Goal: Information Seeking & Learning: Learn about a topic

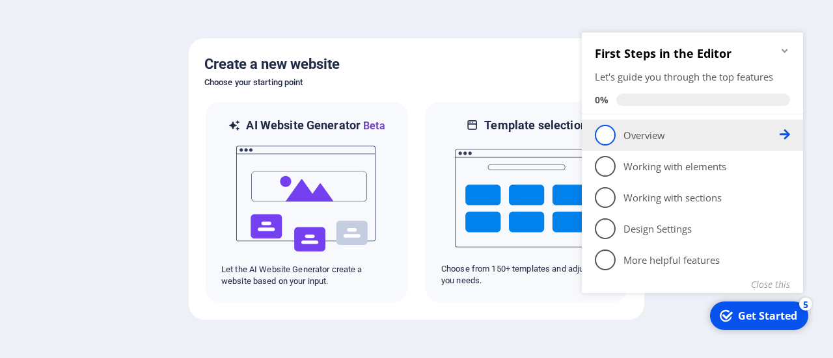
click at [638, 142] on p "Overview - incomplete" at bounding box center [701, 136] width 156 height 14
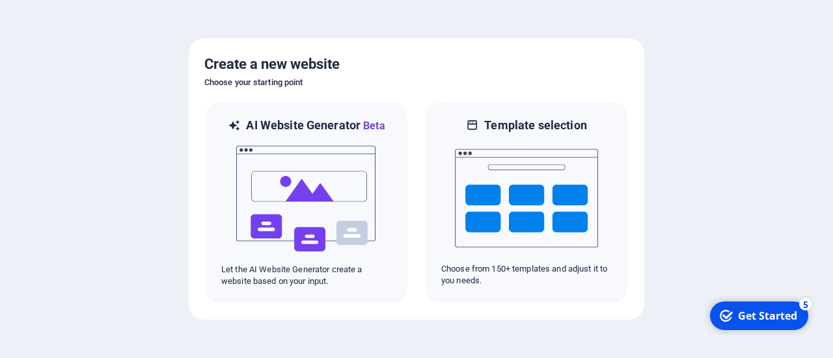
drag, startPoint x: 727, startPoint y: 315, endPoint x: 855, endPoint y: 591, distance: 303.9
click at [728, 315] on icon "checkmark" at bounding box center [725, 316] width 13 height 13
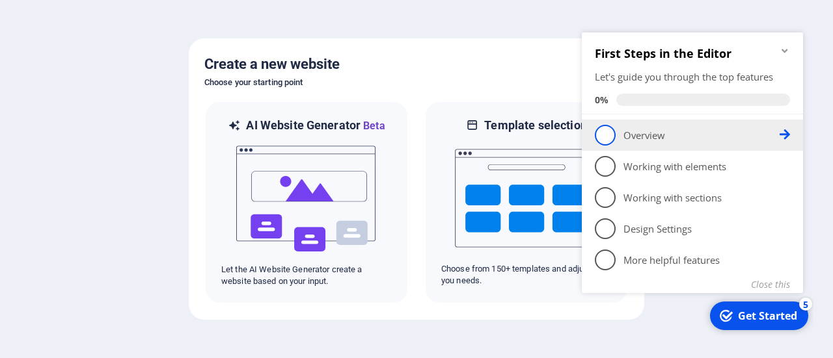
click at [781, 133] on icon at bounding box center [784, 134] width 10 height 10
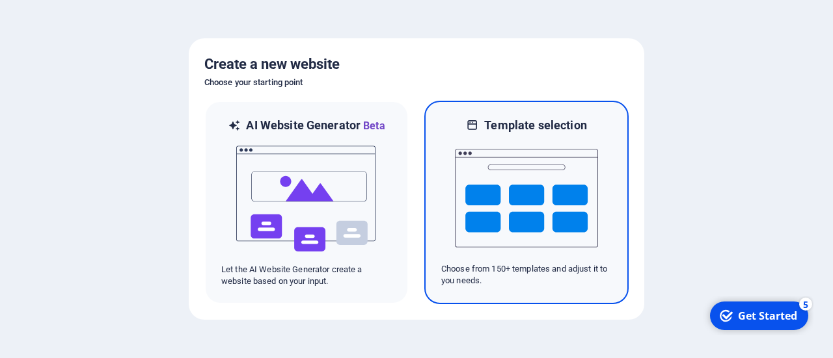
click at [494, 230] on img at bounding box center [526, 198] width 143 height 130
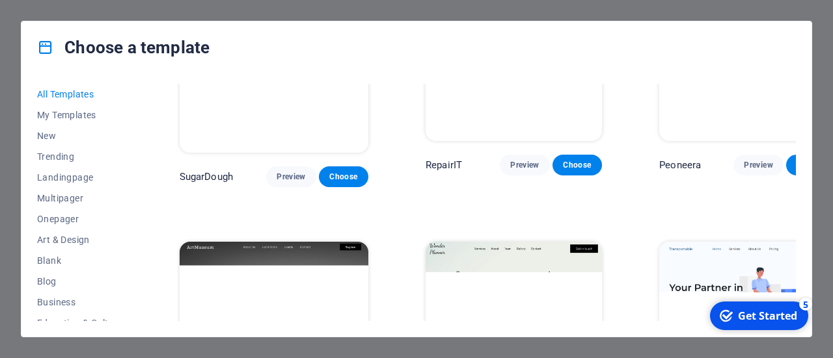
scroll to position [195, 0]
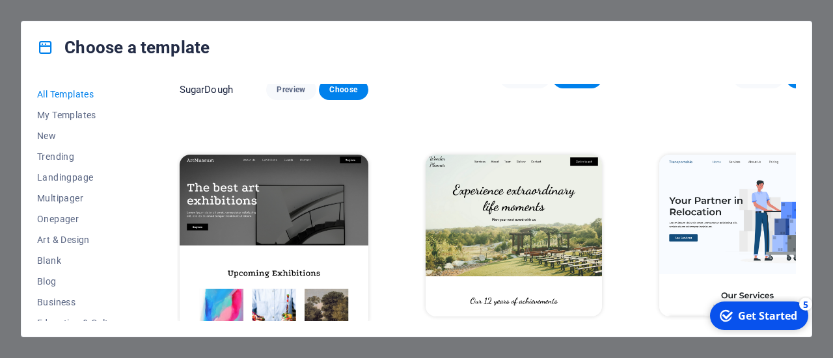
click at [266, 342] on button "Preview" at bounding box center [290, 352] width 49 height 21
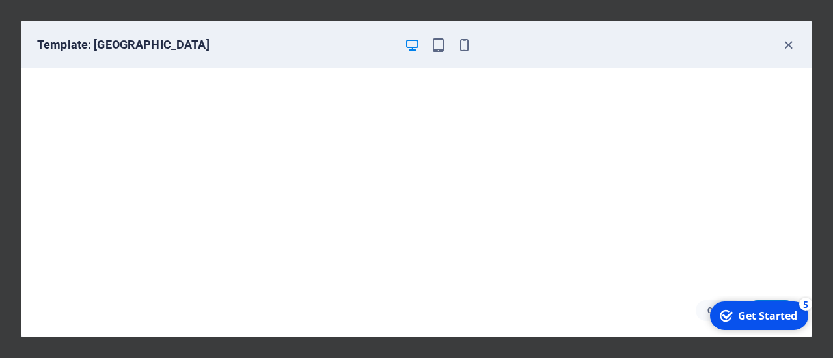
scroll to position [3, 0]
click at [788, 47] on icon "button" at bounding box center [788, 45] width 15 height 15
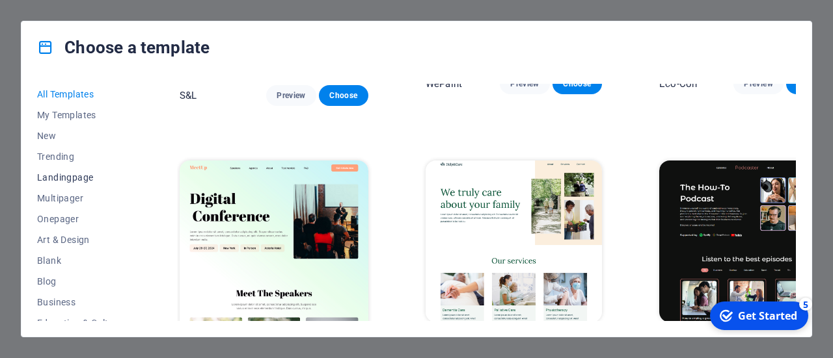
scroll to position [130, 0]
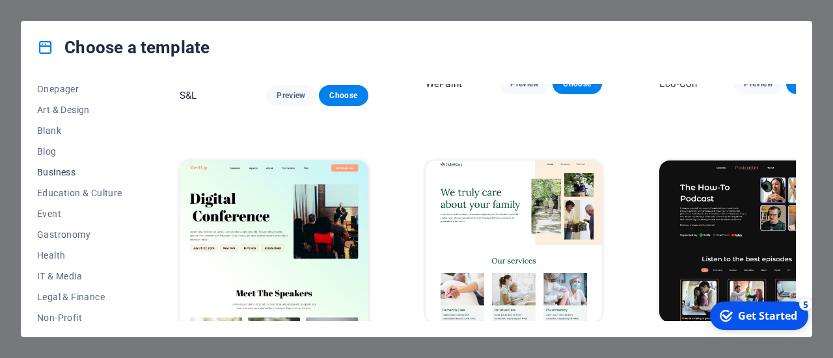
click at [60, 164] on button "Business" at bounding box center [79, 172] width 85 height 21
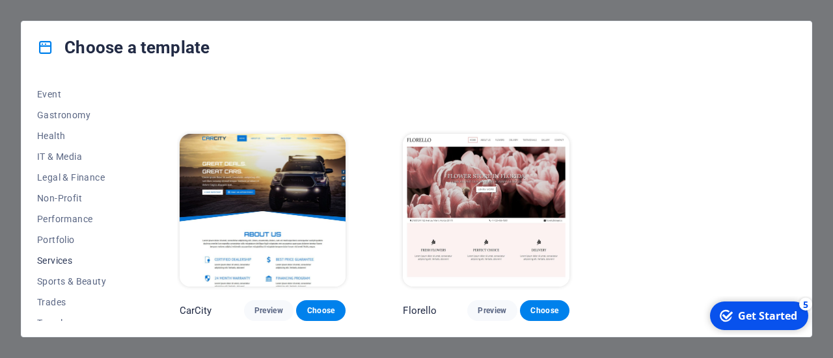
scroll to position [282, 0]
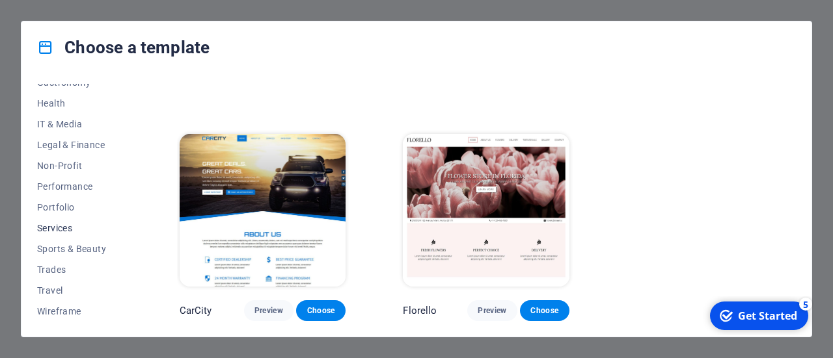
click at [83, 227] on span "Services" at bounding box center [79, 228] width 85 height 10
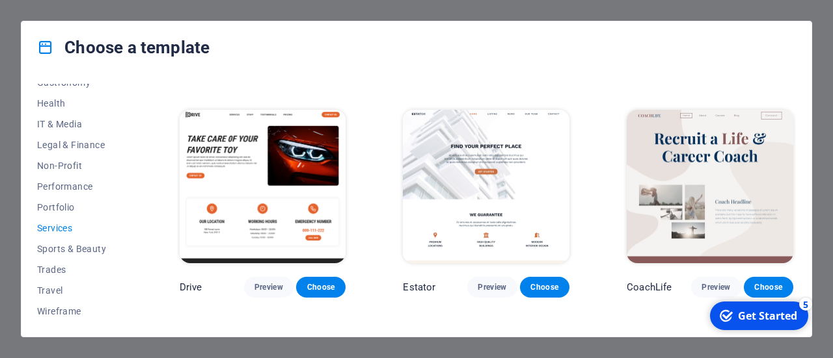
scroll to position [457, 0]
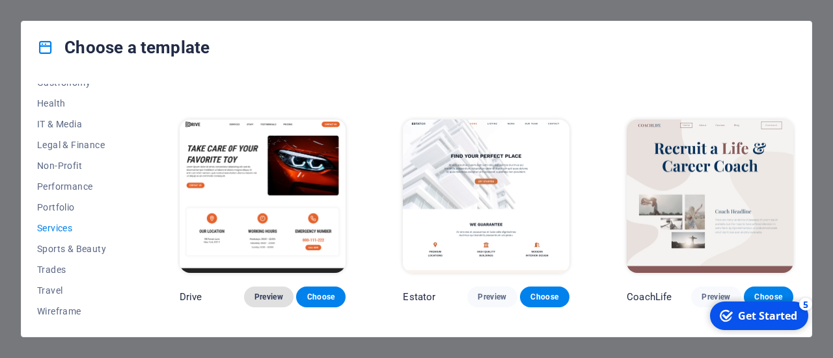
click at [272, 295] on span "Preview" at bounding box center [268, 297] width 29 height 10
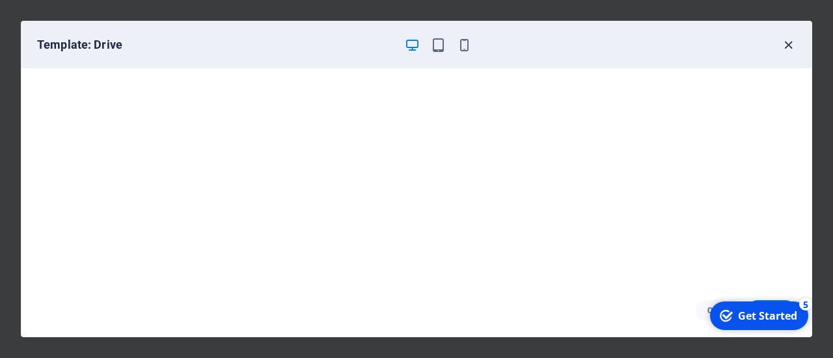
click at [793, 44] on icon "button" at bounding box center [788, 45] width 15 height 15
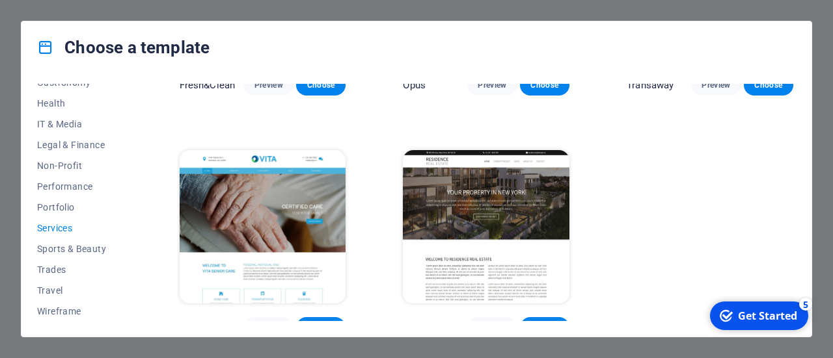
scroll to position [1412, 0]
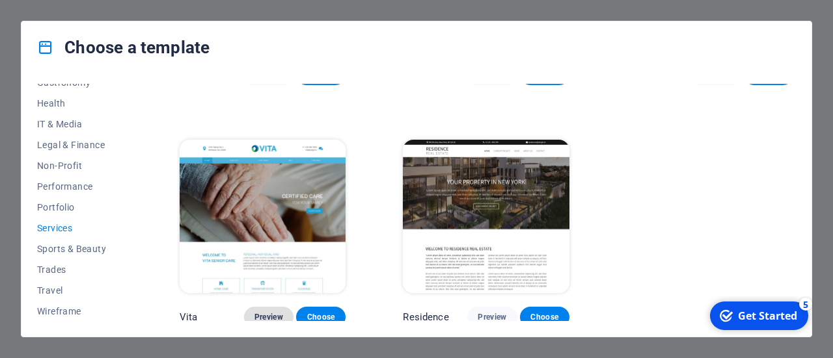
click at [273, 318] on button "Preview" at bounding box center [268, 317] width 49 height 21
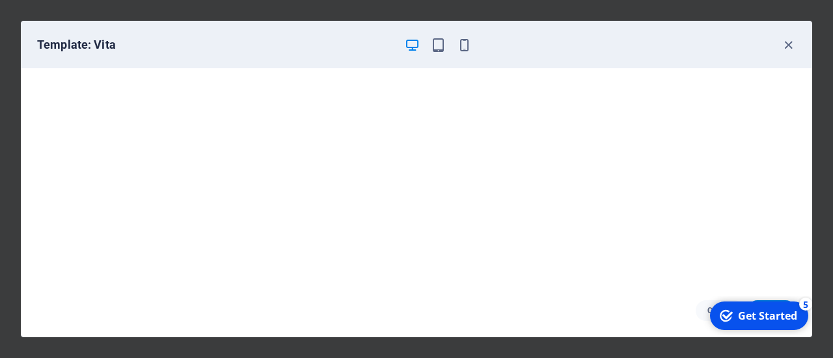
scroll to position [3, 0]
click at [784, 40] on icon "button" at bounding box center [788, 45] width 15 height 15
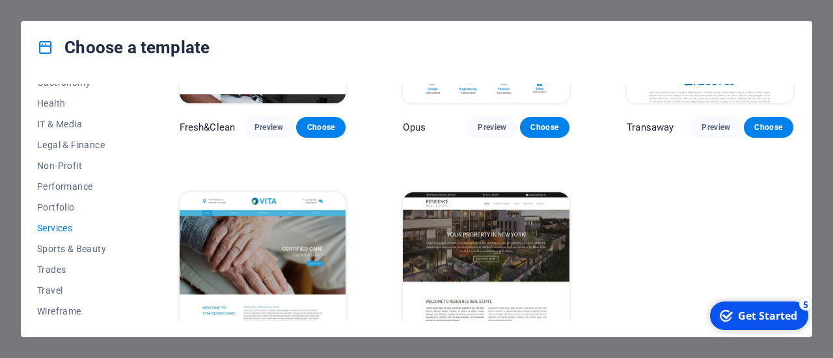
scroll to position [1347, 0]
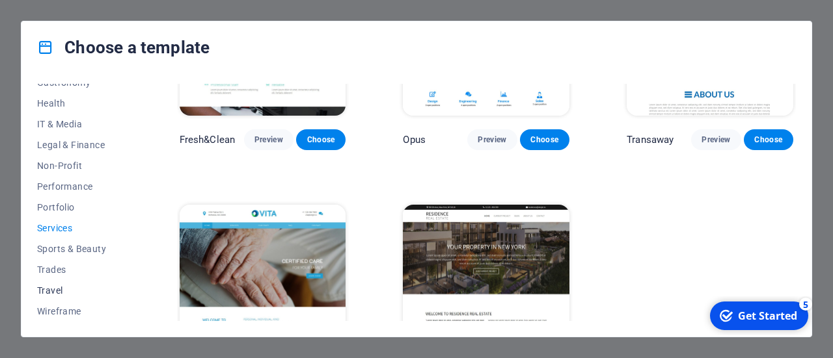
click at [60, 288] on span "Travel" at bounding box center [79, 291] width 85 height 10
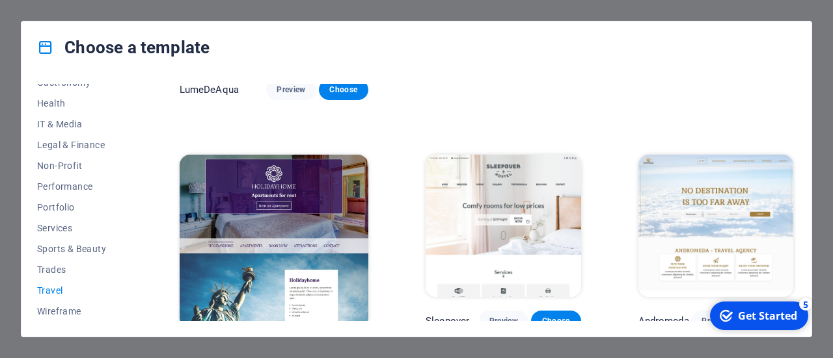
scroll to position [0, 0]
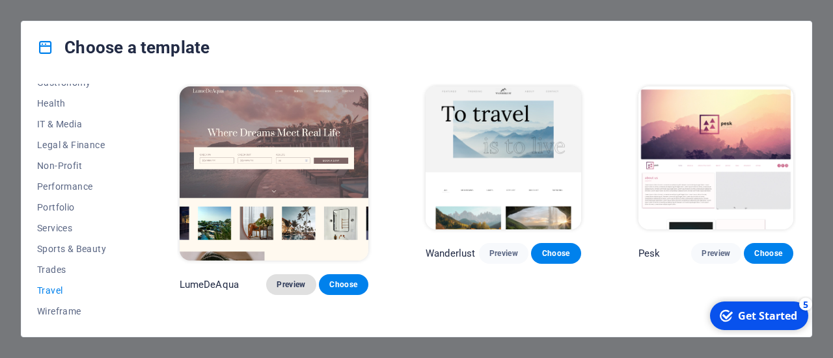
click at [276, 280] on span "Preview" at bounding box center [290, 285] width 29 height 10
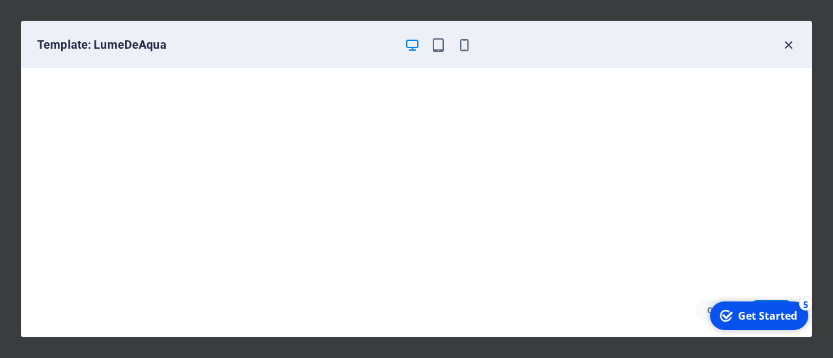
click at [788, 45] on icon "button" at bounding box center [788, 45] width 15 height 15
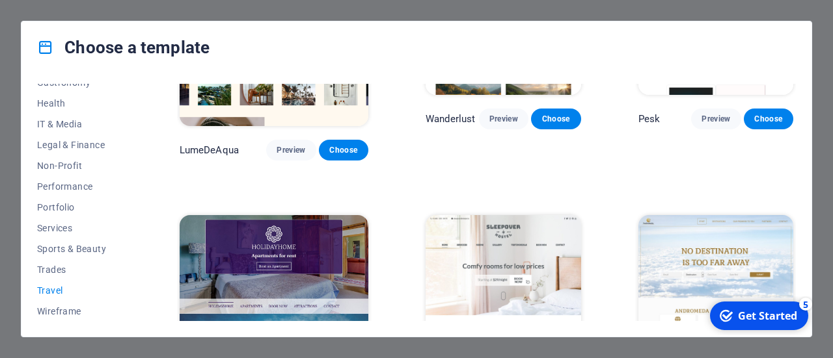
scroll to position [195, 0]
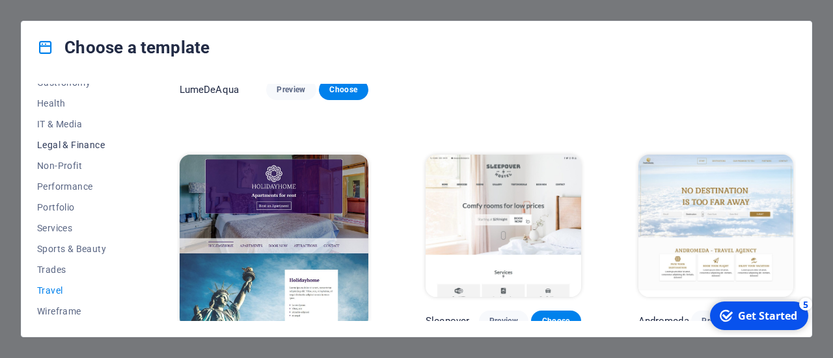
click at [88, 148] on span "Legal & Finance" at bounding box center [79, 145] width 85 height 10
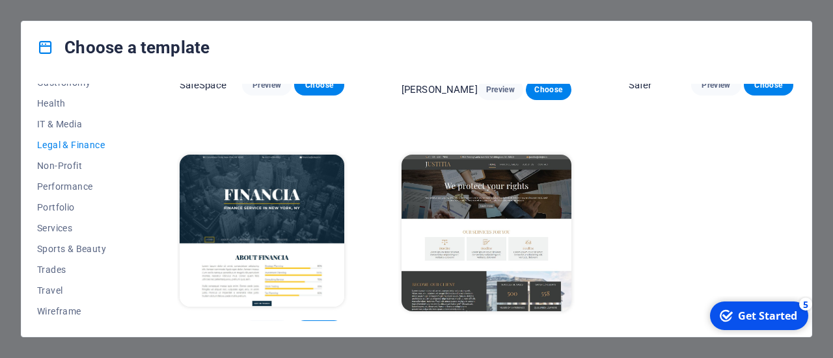
scroll to position [191, 0]
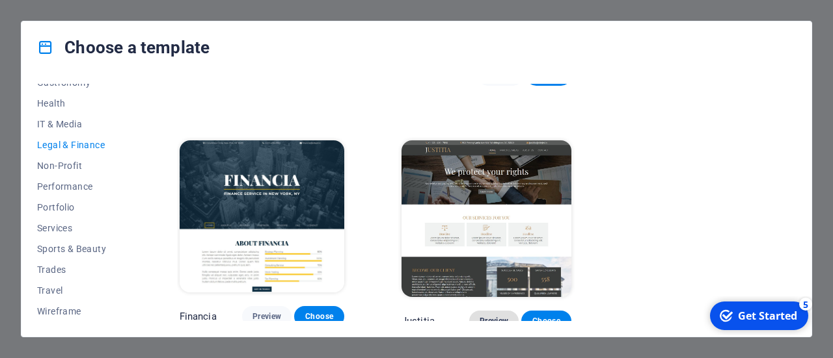
click at [483, 316] on span "Preview" at bounding box center [493, 321] width 29 height 10
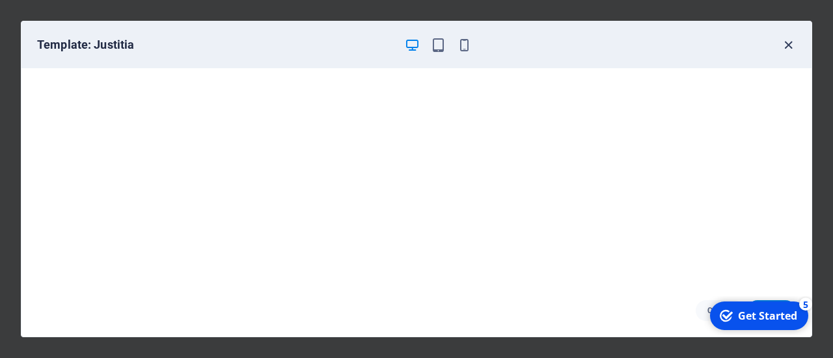
click at [795, 39] on icon "button" at bounding box center [788, 45] width 15 height 15
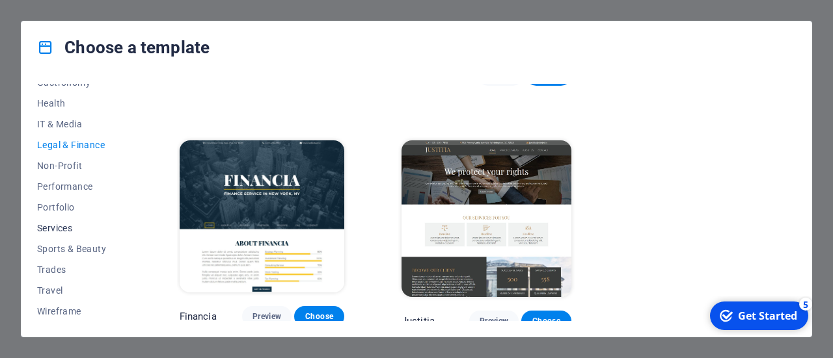
click at [72, 231] on span "Services" at bounding box center [79, 228] width 85 height 10
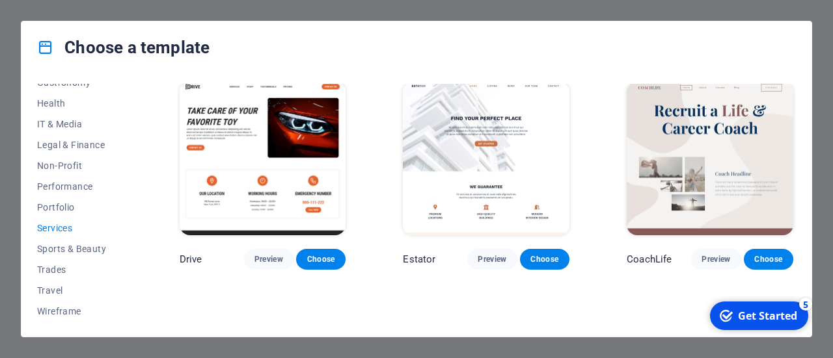
scroll to position [520, 0]
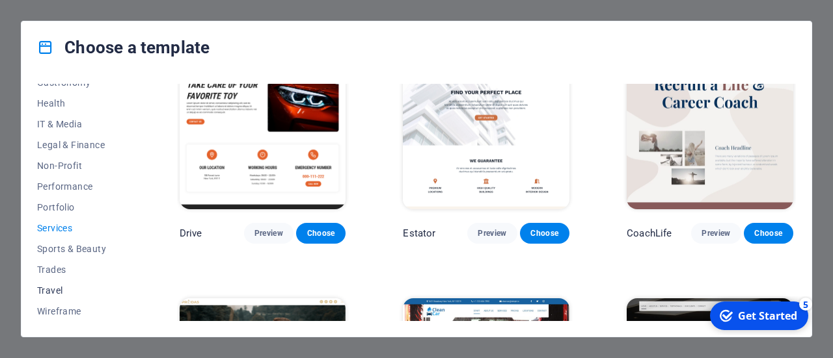
click at [54, 291] on span "Travel" at bounding box center [79, 291] width 85 height 10
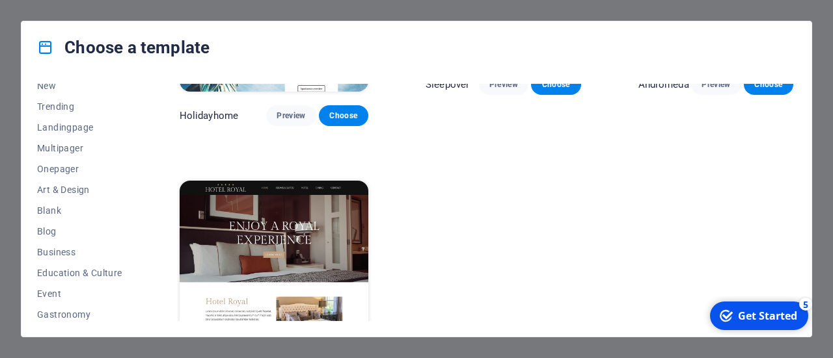
scroll to position [0, 0]
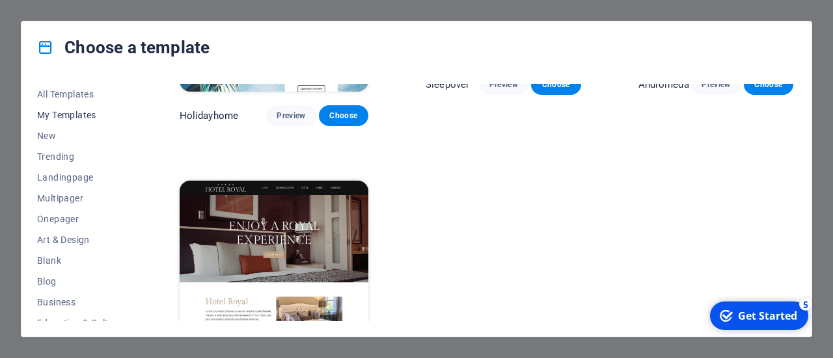
click at [64, 117] on span "My Templates" at bounding box center [79, 115] width 85 height 10
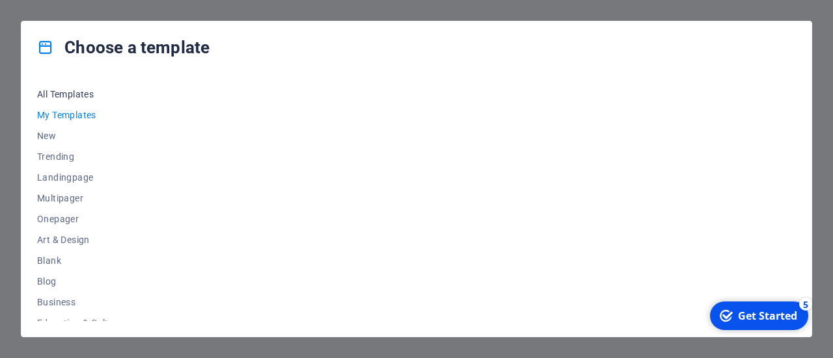
click at [69, 95] on span "All Templates" at bounding box center [79, 94] width 85 height 10
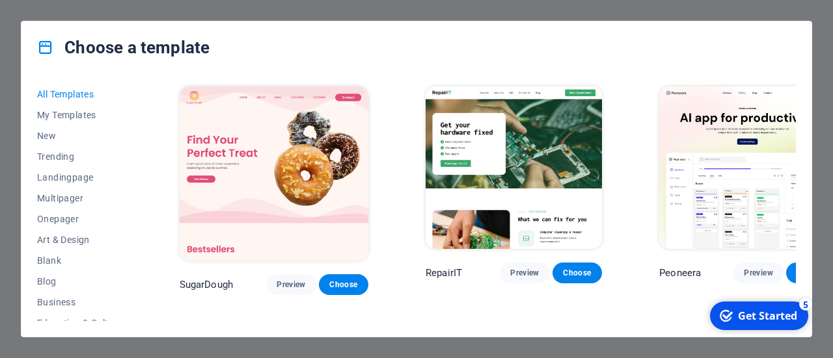
click at [757, 313] on div "Get Started" at bounding box center [767, 316] width 59 height 14
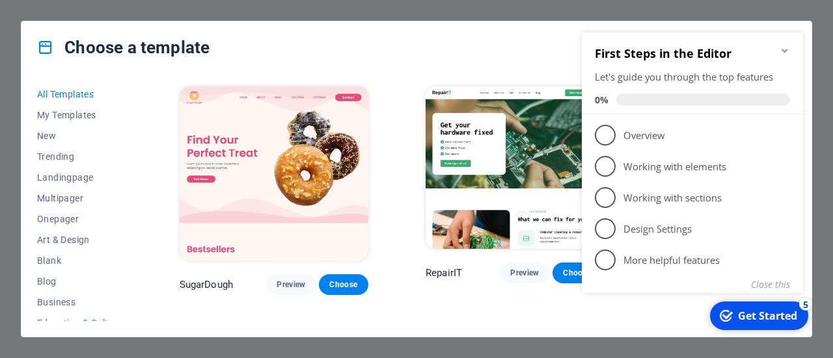
click at [772, 44] on div "First Steps in the Editor Let's guide you through the top features 0%" at bounding box center [692, 74] width 221 height 82
click at [781, 53] on icon "Minimize checklist" at bounding box center [784, 51] width 10 height 10
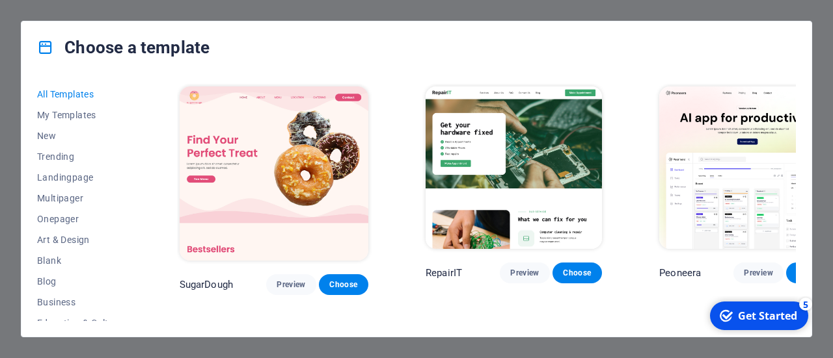
click at [16, 7] on div "Choose a template All Templates My Templates New Trending Landingpage Multipage…" at bounding box center [416, 179] width 833 height 358
click at [649, 351] on div "Choose a template All Templates My Templates New Trending Landingpage Multipage…" at bounding box center [416, 179] width 833 height 358
click at [816, 105] on div "Choose a template All Templates My Templates New Trending Landingpage Multipage…" at bounding box center [416, 179] width 833 height 358
